Goal: Use online tool/utility: Utilize a website feature to perform a specific function

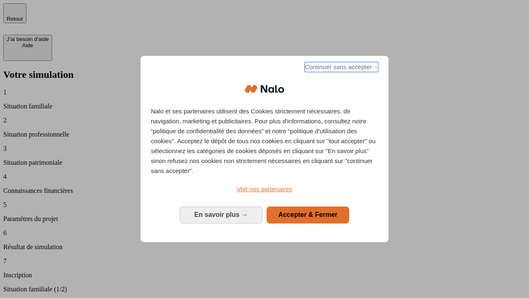
click at [341, 68] on span "Continuer sans accepter →" at bounding box center [342, 67] width 74 height 10
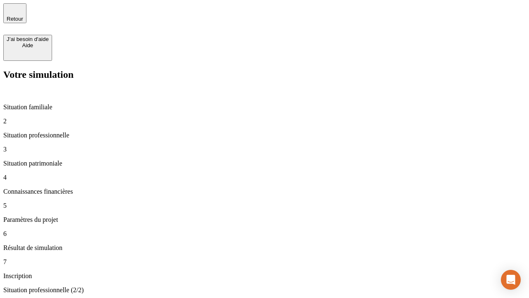
type input "30 000"
type input "40 000"
